Goal: Find specific page/section: Find specific page/section

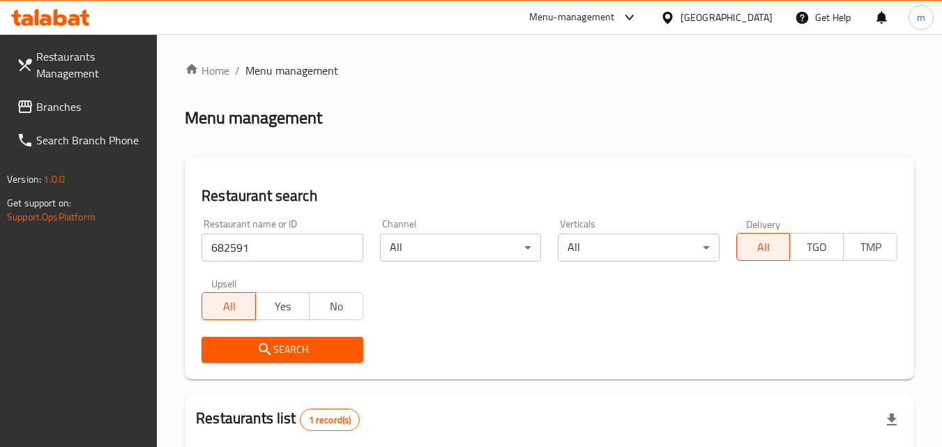
scroll to position [175, 0]
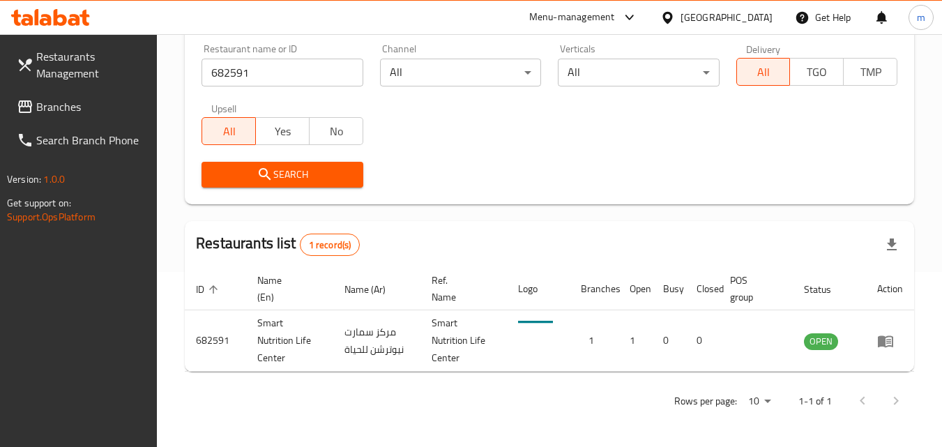
click at [744, 22] on div "Bahrain" at bounding box center [727, 17] width 92 height 15
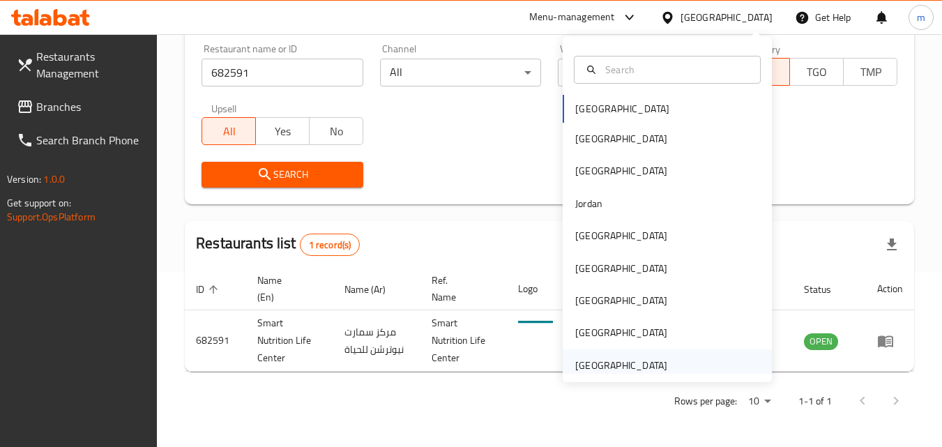
click at [636, 372] on div "[GEOGRAPHIC_DATA]" at bounding box center [621, 365] width 92 height 15
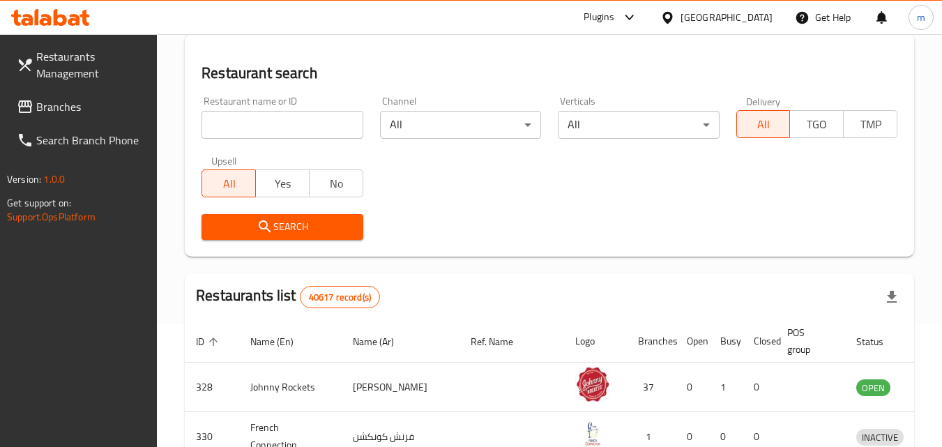
scroll to position [175, 0]
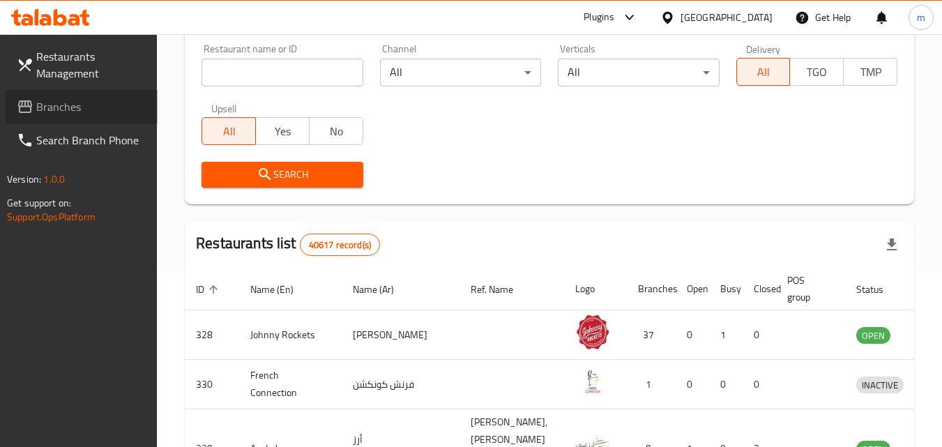
click at [58, 111] on span "Branches" at bounding box center [91, 106] width 110 height 17
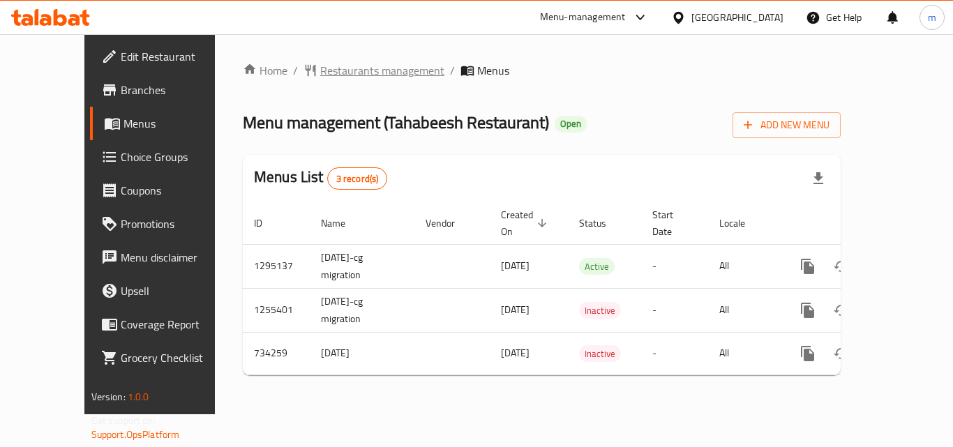
click at [340, 74] on span "Restaurants management" at bounding box center [382, 70] width 124 height 17
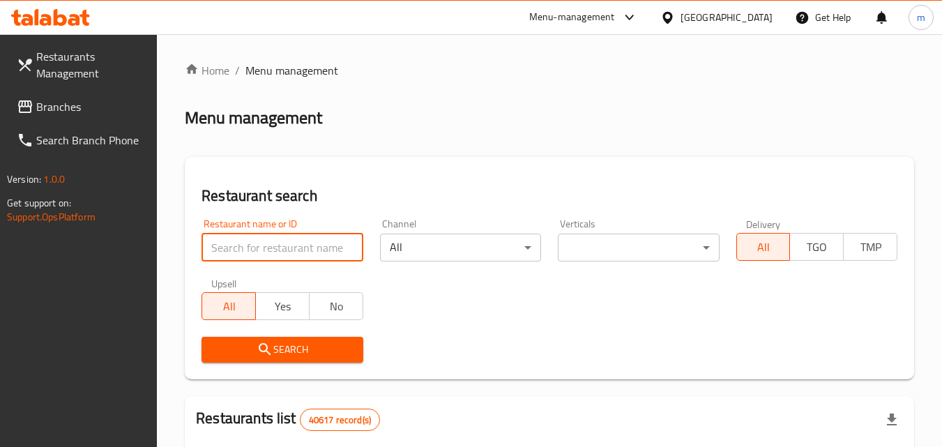
click at [313, 248] on input "search" at bounding box center [282, 248] width 161 height 28
paste input "647006"
type input "647006"
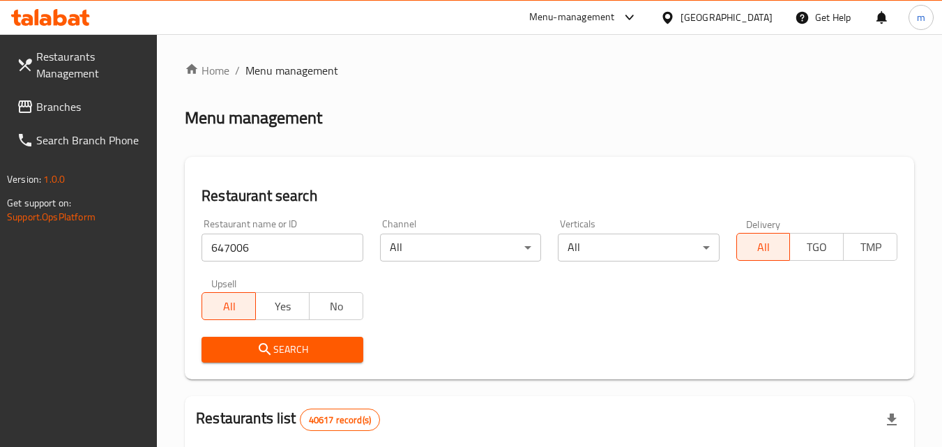
click at [312, 352] on span "Search" at bounding box center [282, 349] width 139 height 17
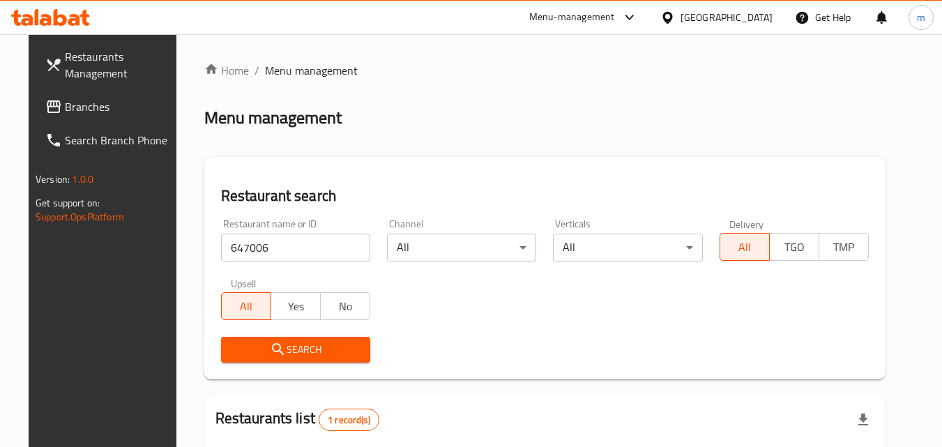
click at [93, 110] on span "Branches" at bounding box center [120, 106] width 110 height 17
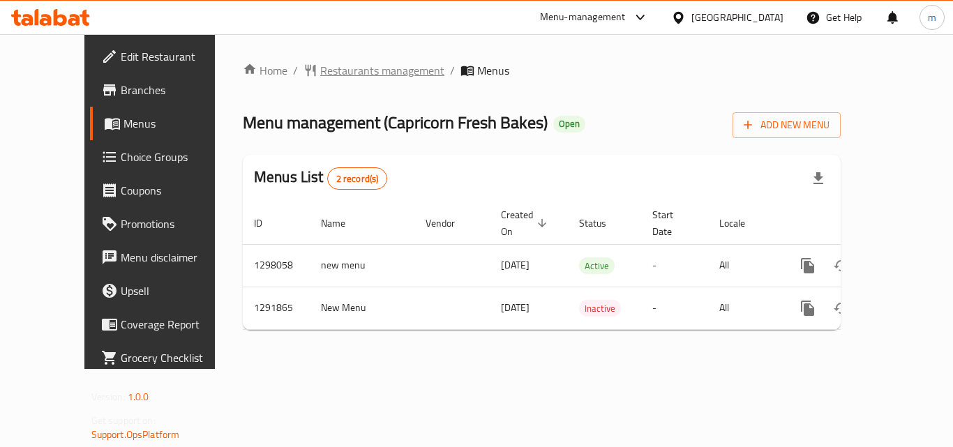
click at [349, 70] on span "Restaurants management" at bounding box center [382, 70] width 124 height 17
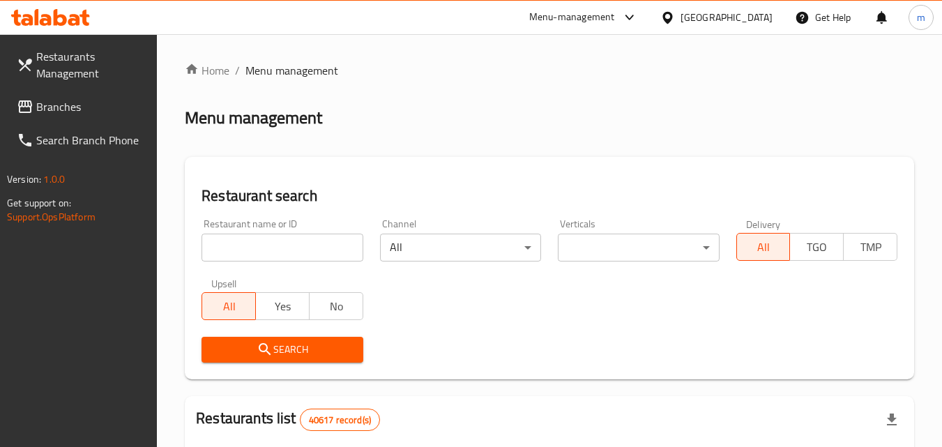
click at [280, 255] on input "search" at bounding box center [282, 248] width 161 height 28
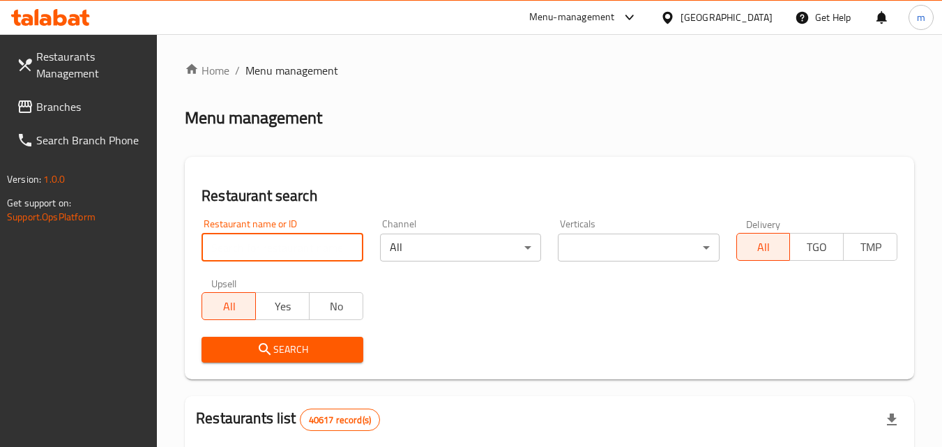
paste input "698362"
type input "698362"
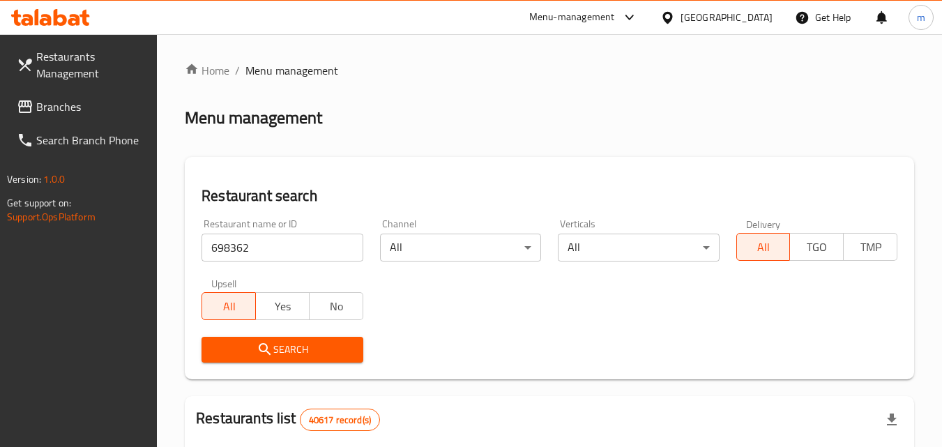
click at [296, 347] on span "Search" at bounding box center [282, 349] width 139 height 17
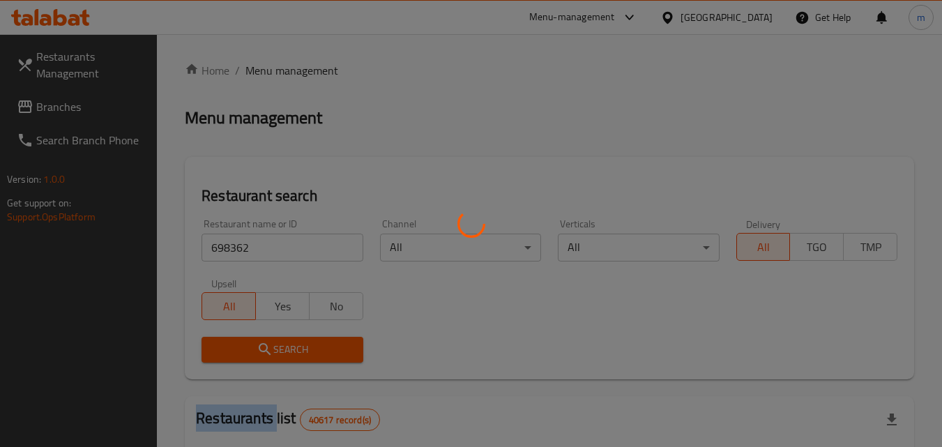
click at [296, 347] on div at bounding box center [471, 223] width 942 height 447
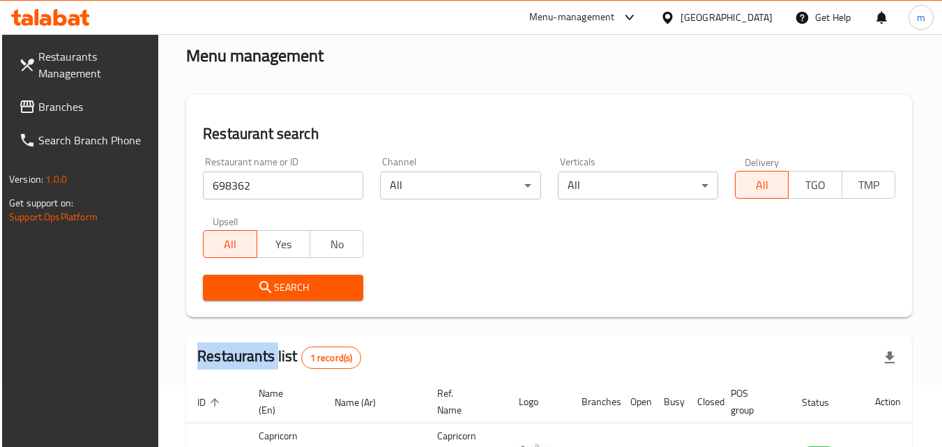
scroll to position [175, 0]
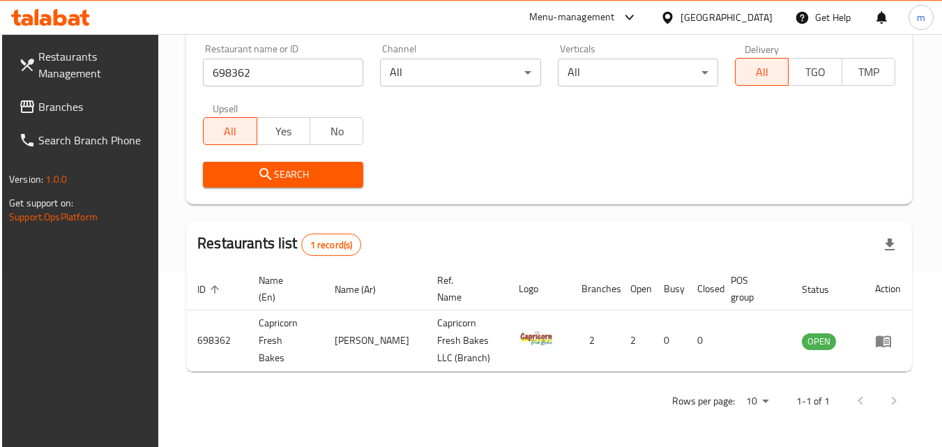
click at [739, 38] on div "Delivery All TGO TMP" at bounding box center [815, 65] width 177 height 59
click at [729, 17] on div "[GEOGRAPHIC_DATA]" at bounding box center [727, 17] width 92 height 15
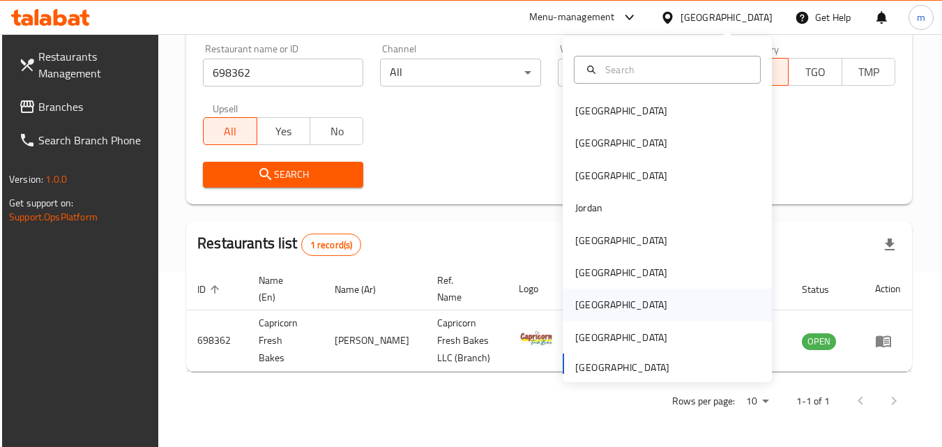
click at [605, 312] on div "Qatar" at bounding box center [667, 305] width 209 height 32
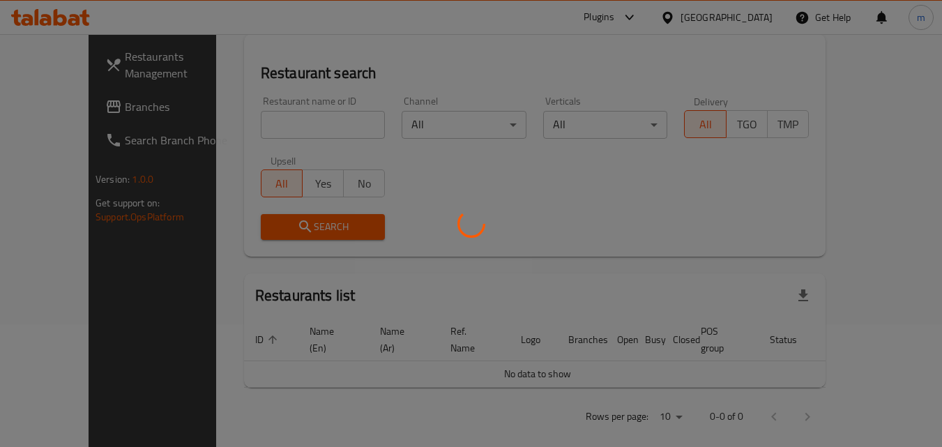
scroll to position [175, 0]
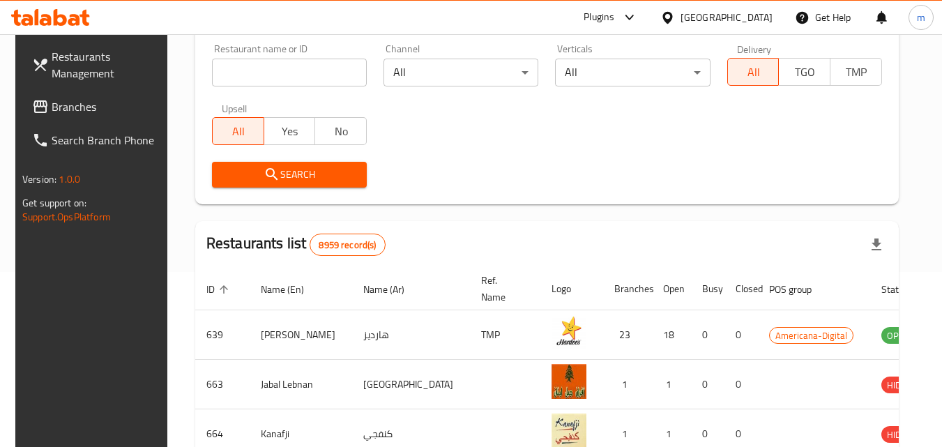
click at [89, 106] on span "Branches" at bounding box center [107, 106] width 110 height 17
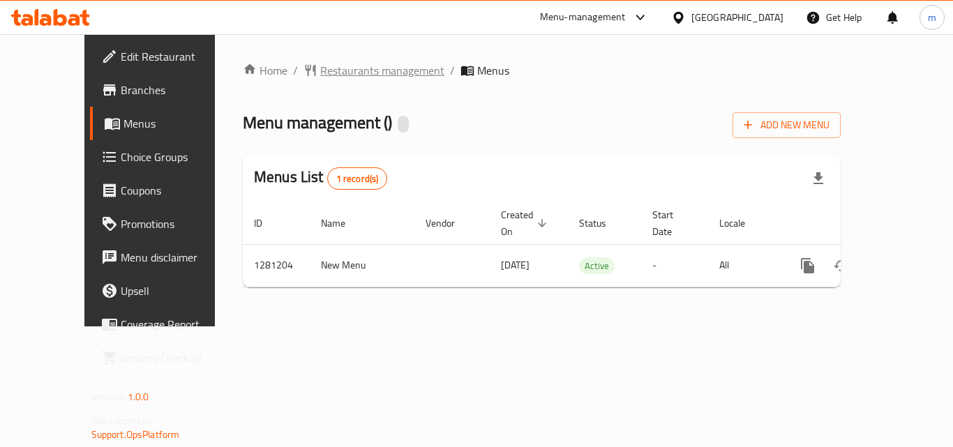
click at [347, 68] on span "Restaurants management" at bounding box center [382, 70] width 124 height 17
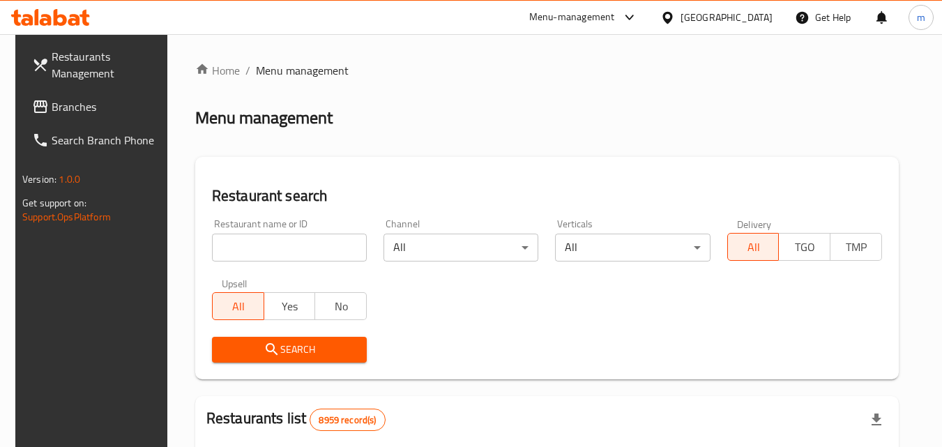
click at [301, 238] on input "search" at bounding box center [289, 248] width 155 height 28
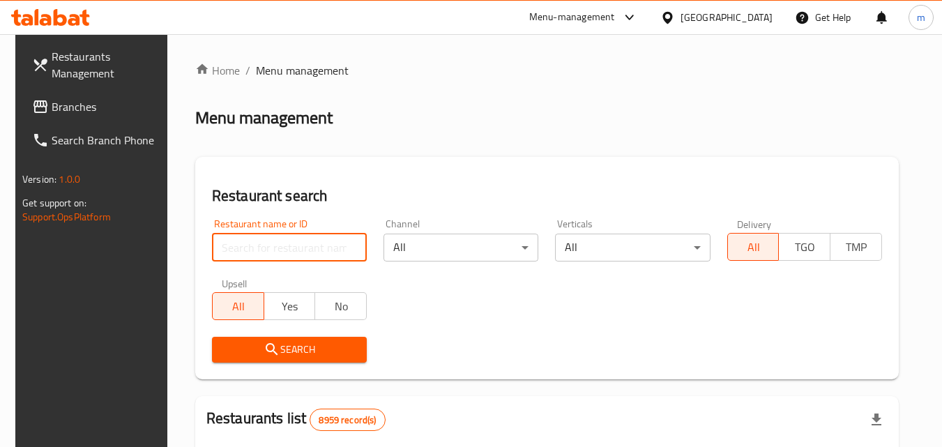
paste input "694181"
type input "694181"
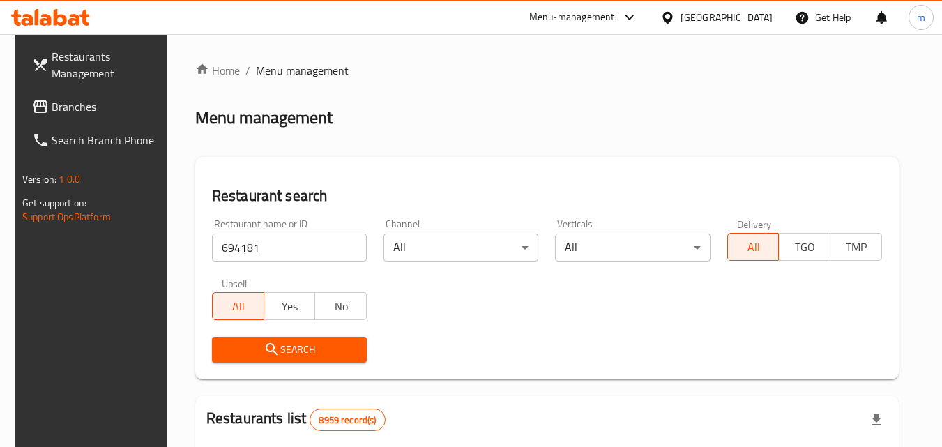
click at [317, 339] on button "Search" at bounding box center [289, 350] width 155 height 26
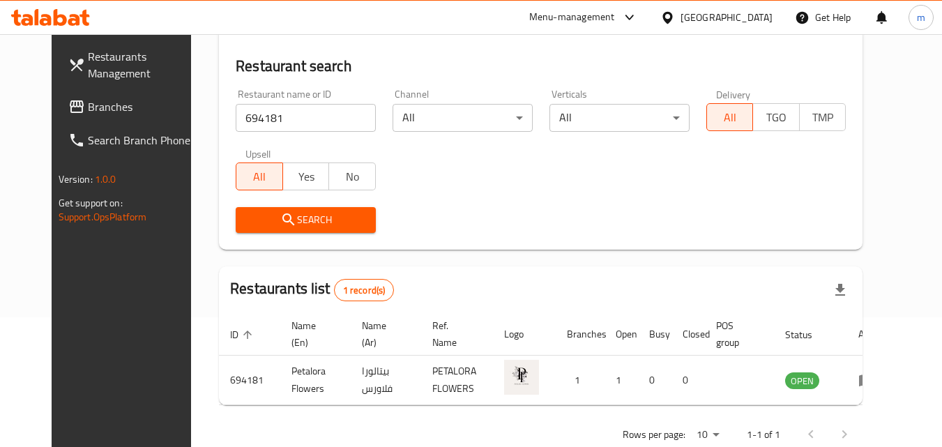
scroll to position [163, 0]
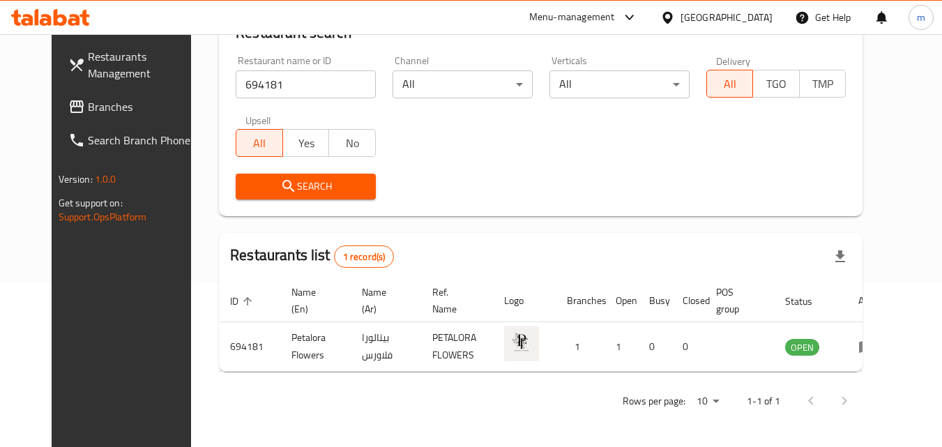
click at [88, 110] on span "Branches" at bounding box center [143, 106] width 110 height 17
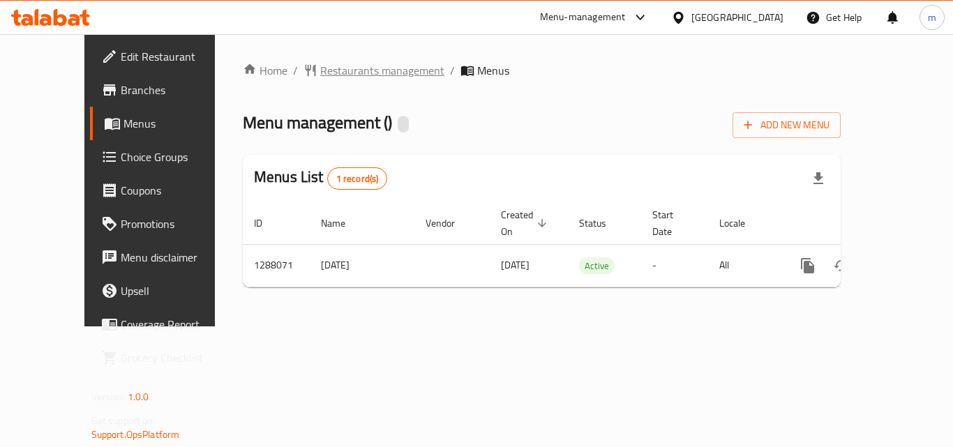
click at [344, 76] on span "Restaurants management" at bounding box center [382, 70] width 124 height 17
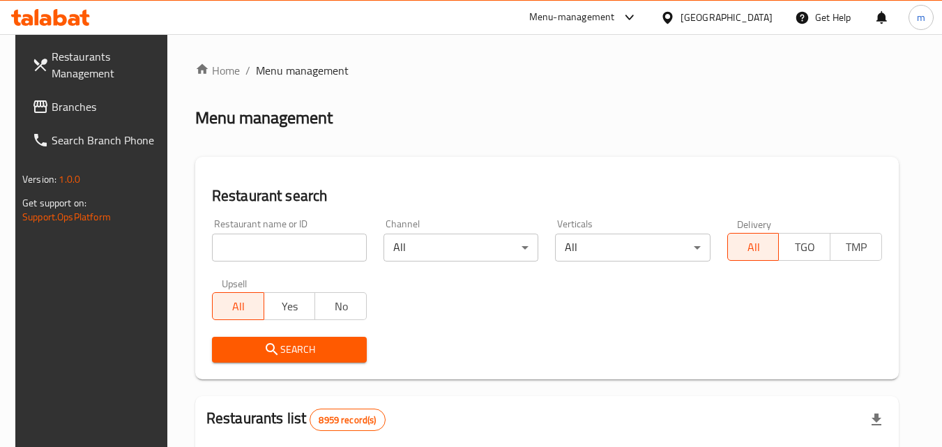
click at [308, 252] on input "search" at bounding box center [289, 248] width 155 height 28
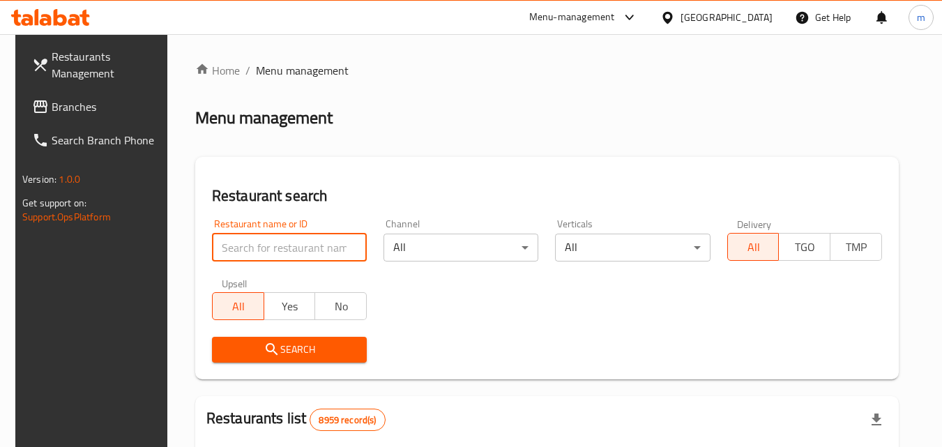
paste input "696964"
type input "696964"
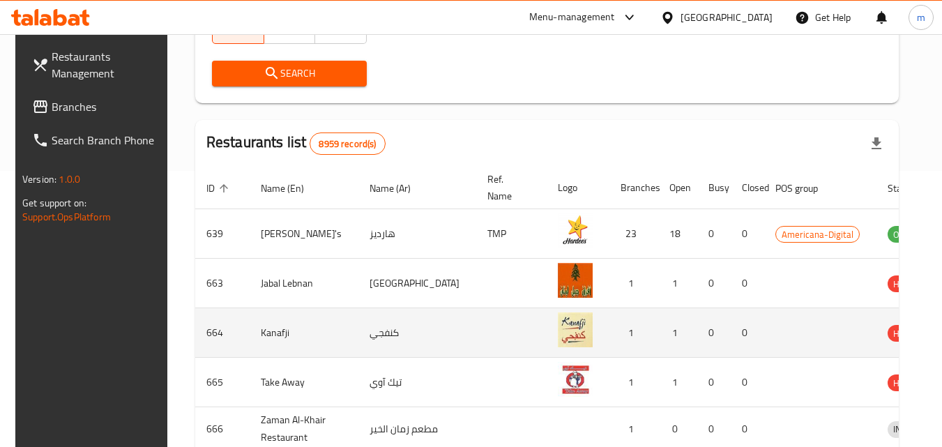
scroll to position [279, 0]
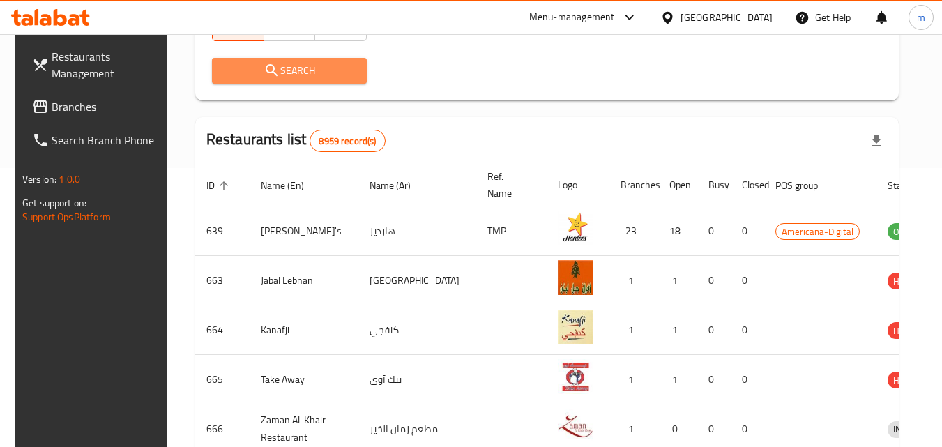
click at [320, 79] on span "Search" at bounding box center [289, 70] width 133 height 17
click at [320, 79] on div at bounding box center [471, 223] width 942 height 447
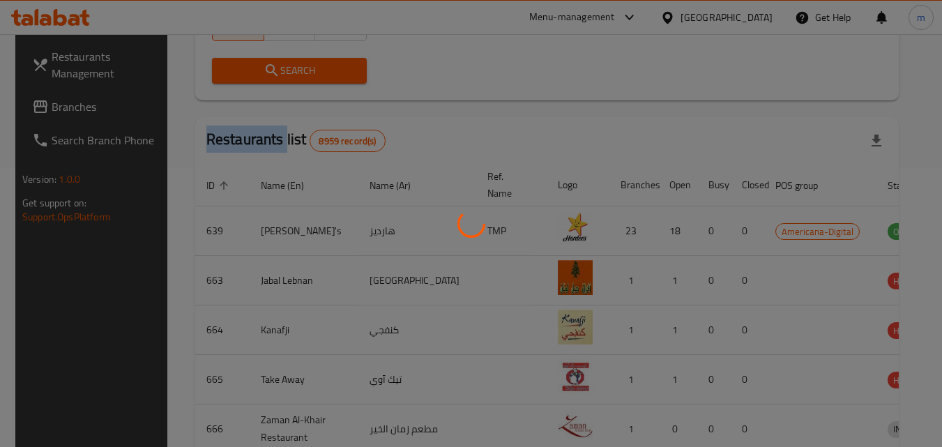
scroll to position [163, 0]
